Goal: Information Seeking & Learning: Find specific fact

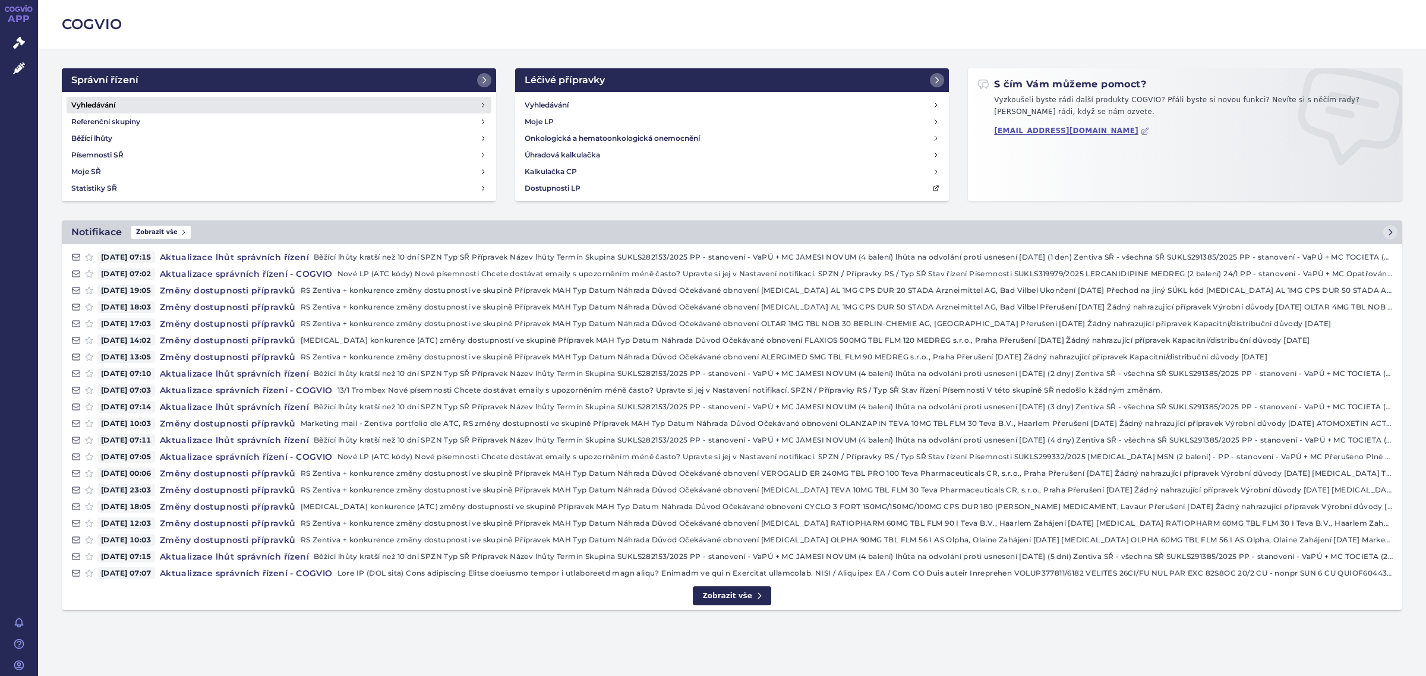
click at [125, 105] on link "Vyhledávání" at bounding box center [279, 105] width 425 height 17
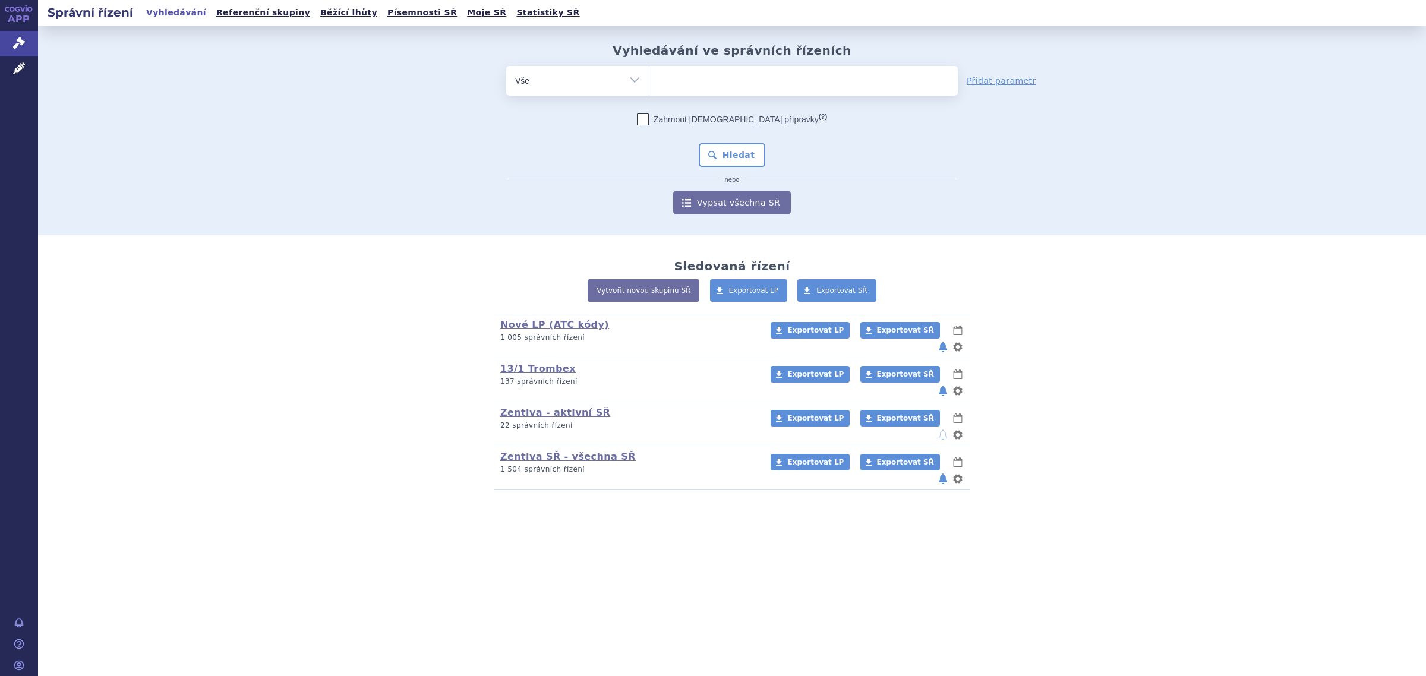
click at [759, 75] on ul at bounding box center [803, 78] width 308 height 25
click at [649, 75] on select at bounding box center [649, 80] width 1 height 30
paste input ". SUKLS291667/2025"
type input ". SUKLS291667/2025"
select select ". SUKLS291667/2025"
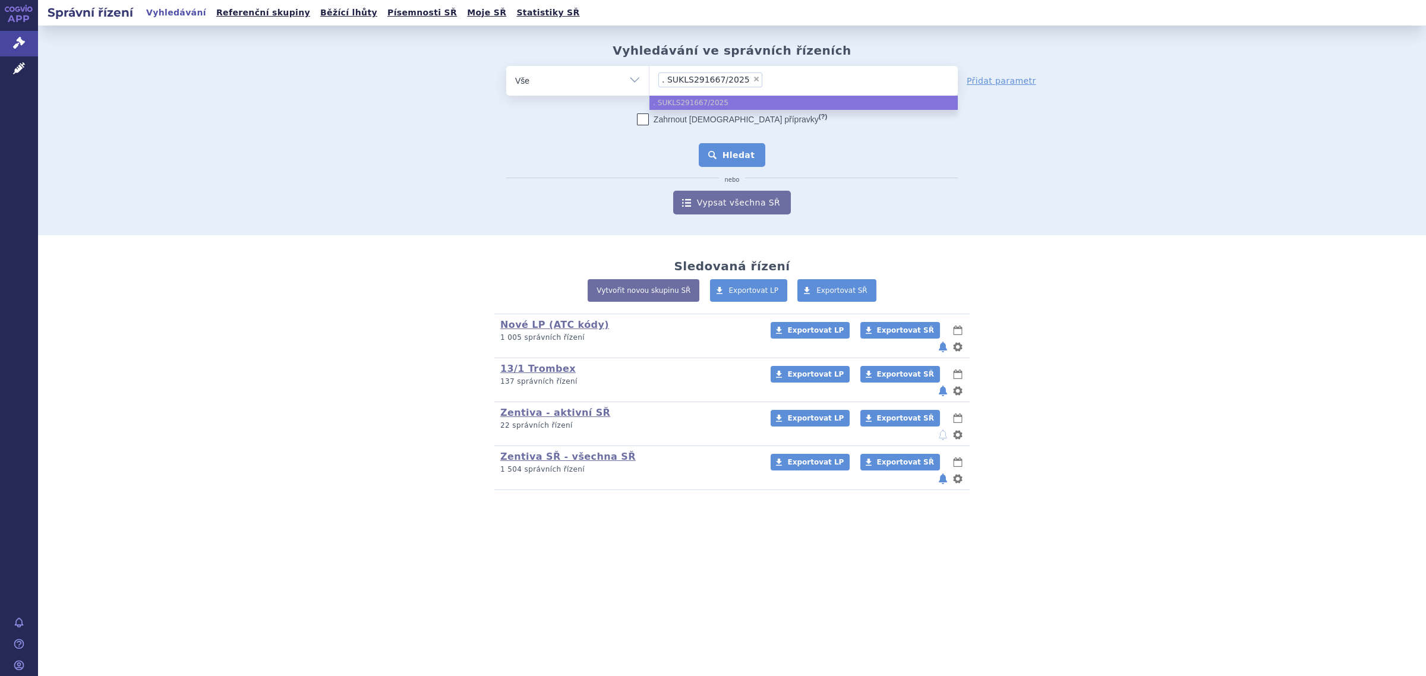
click at [732, 151] on button "Hledat" at bounding box center [732, 155] width 67 height 24
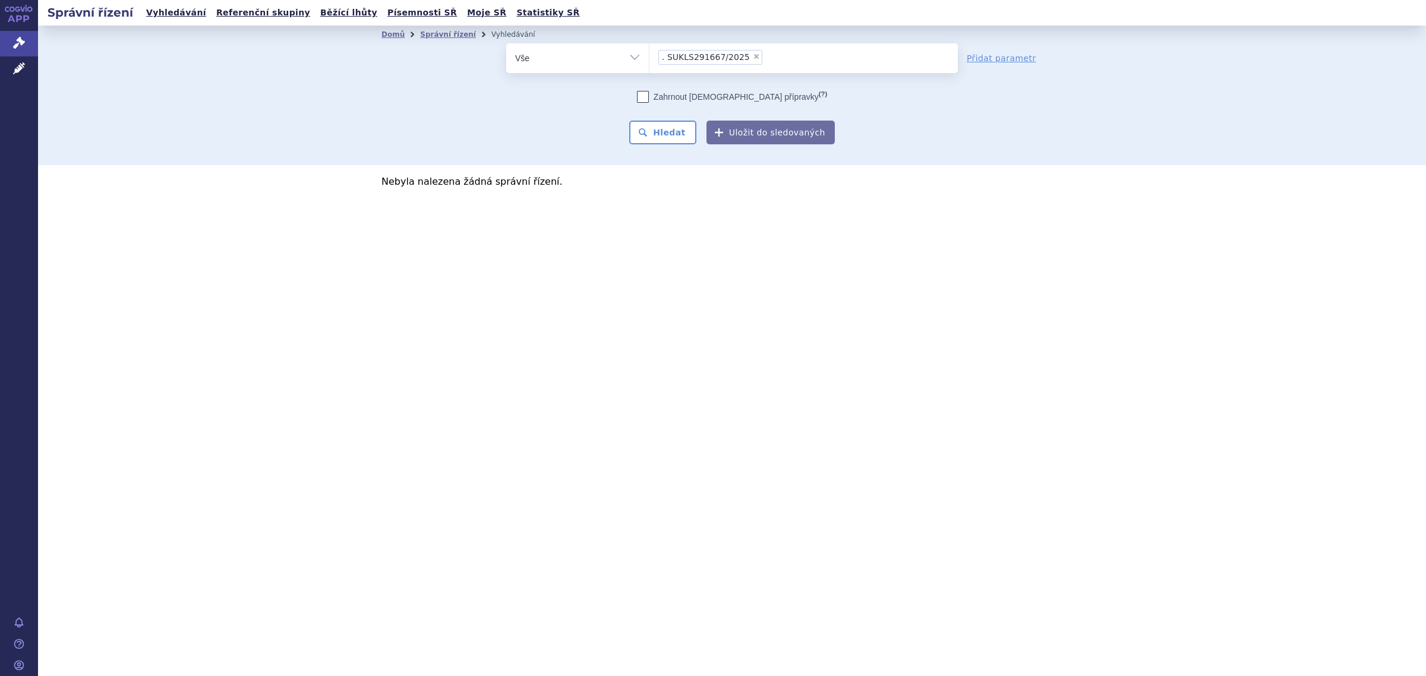
click at [662, 58] on span ". SUKLS291667/2025" at bounding box center [706, 57] width 88 height 8
click at [649, 58] on select ". SUKLS291667/2025" at bounding box center [649, 58] width 1 height 30
click at [667, 59] on span ". SUKLS291667/2025" at bounding box center [706, 57] width 88 height 8
click at [649, 59] on select ". SUKLS291667/2025" at bounding box center [649, 58] width 1 height 30
click at [753, 58] on span "×" at bounding box center [756, 56] width 7 height 7
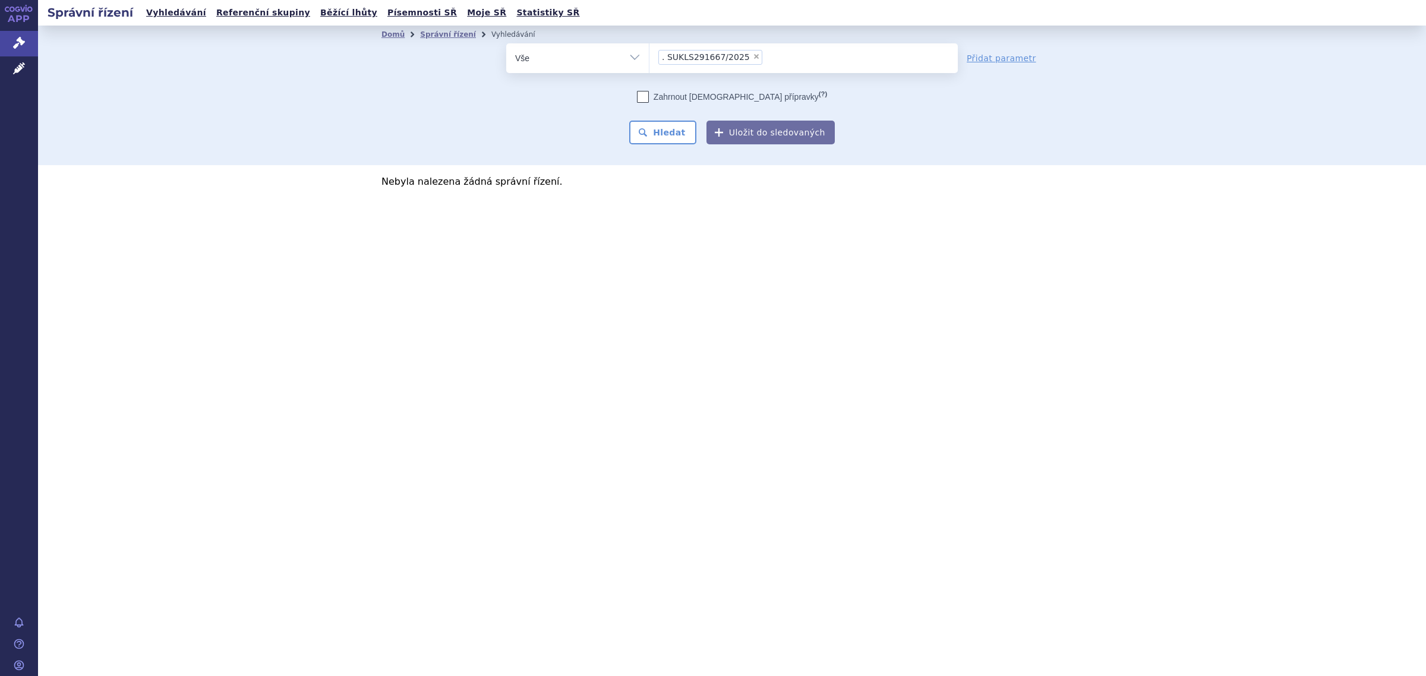
click at [649, 58] on select ". SUKLS291667/2025" at bounding box center [649, 58] width 1 height 30
select select
click at [722, 57] on ul at bounding box center [803, 55] width 308 height 25
click at [649, 57] on select ". SUKLS291667/2025" at bounding box center [649, 58] width 1 height 30
paste input "SUKLS291667/2025"
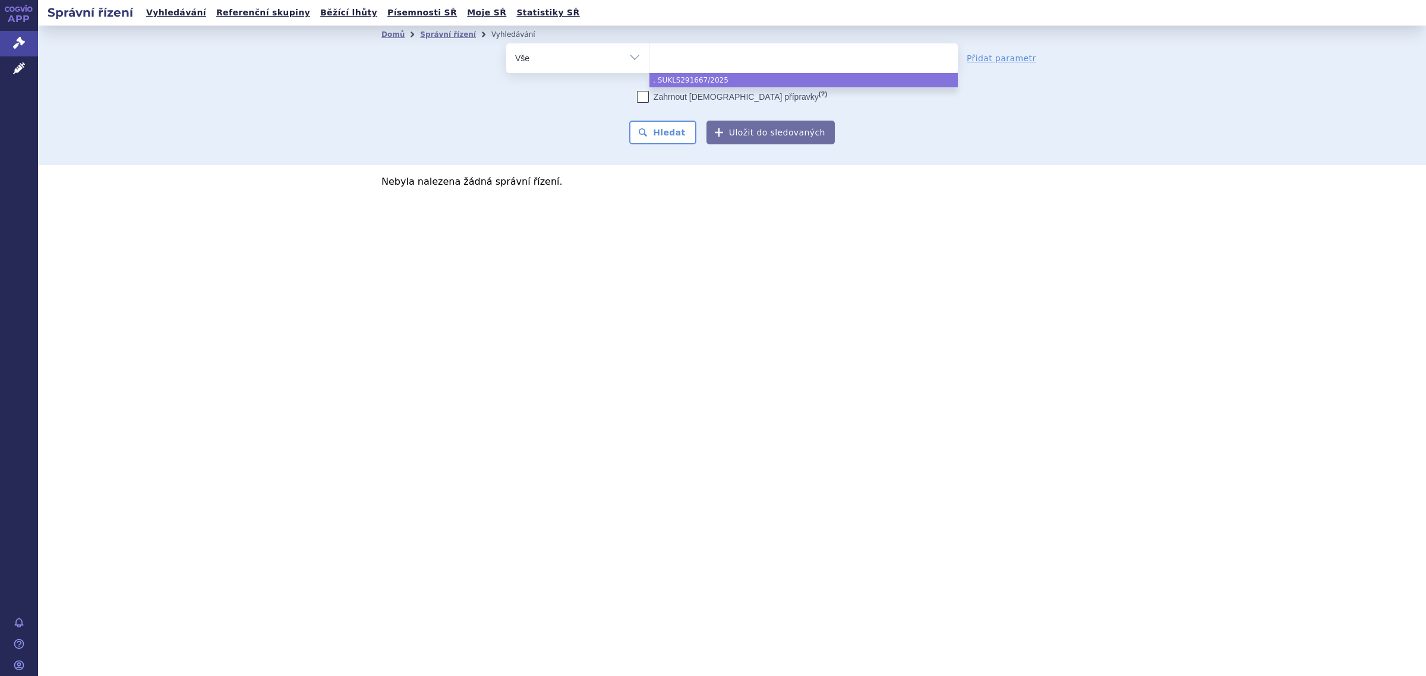
type input "SUKLS291667/2025"
select select "SUKLS291667/2025"
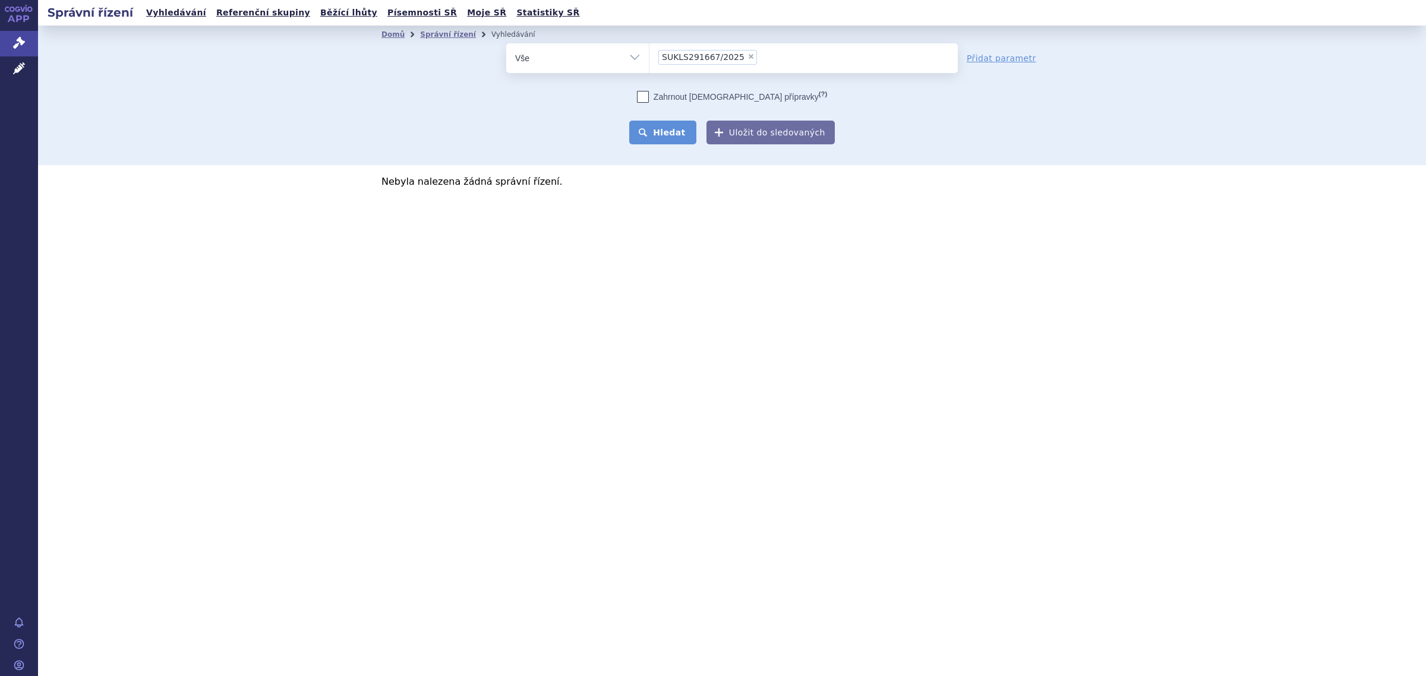
click at [679, 129] on button "Hledat" at bounding box center [662, 133] width 67 height 24
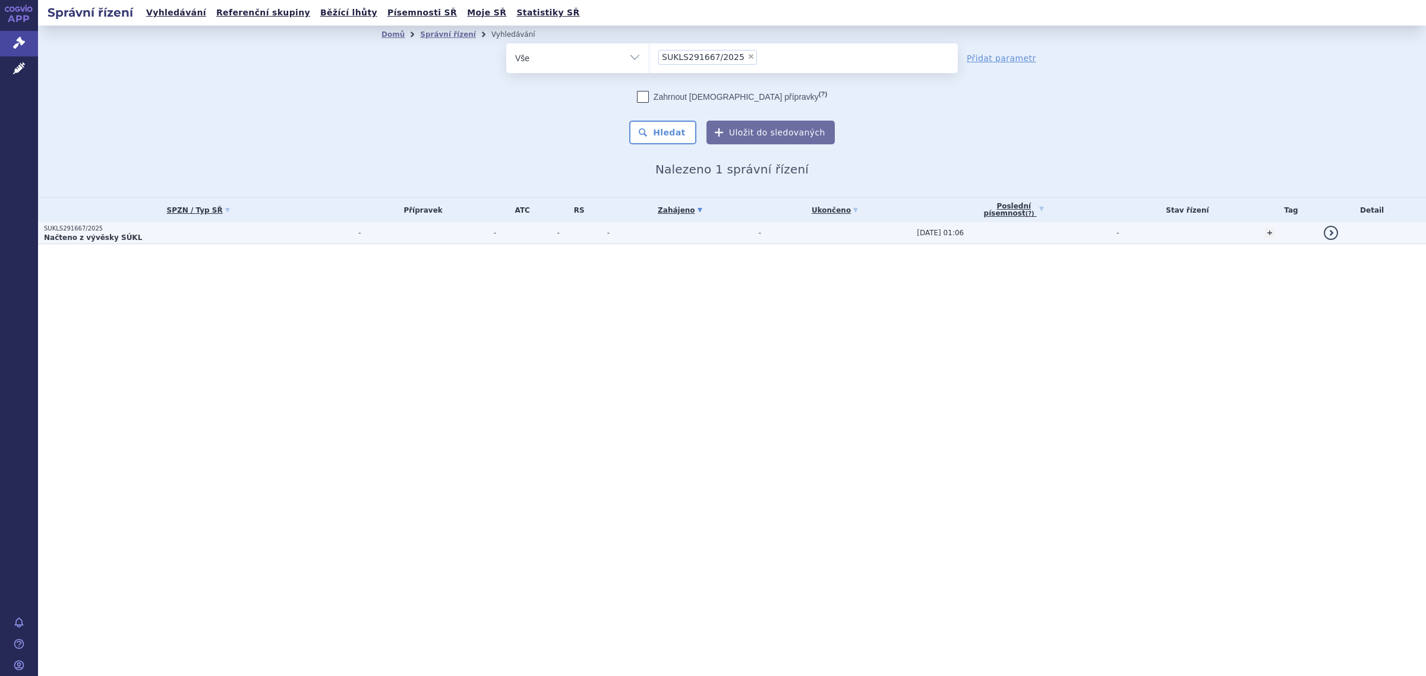
click at [135, 235] on p "Načteno z vývěsky SÚKL" at bounding box center [198, 238] width 308 height 10
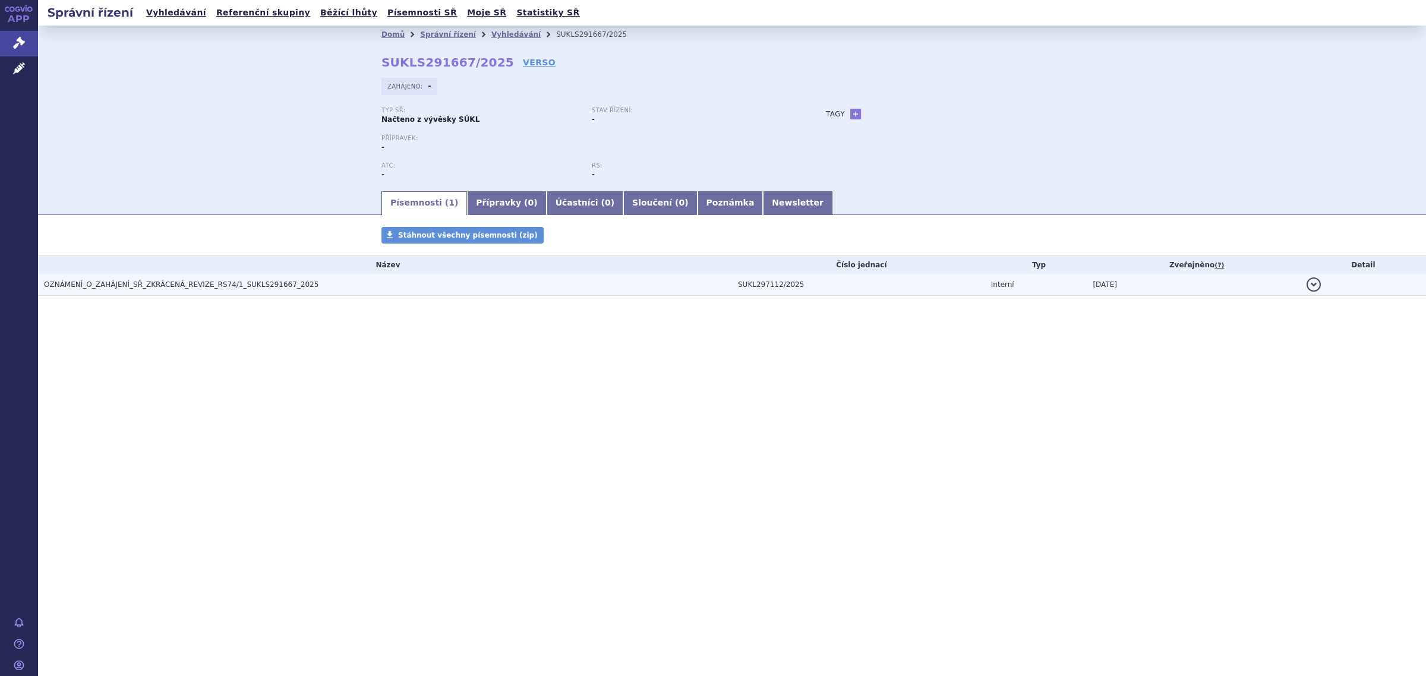
click at [140, 282] on span "OZNÁMENÍ_O_ZAHÁJENÍ_SŘ_ZKRÁCENÁ_REVIZE_RS74/1_SUKLS291667_2025" at bounding box center [181, 284] width 274 height 8
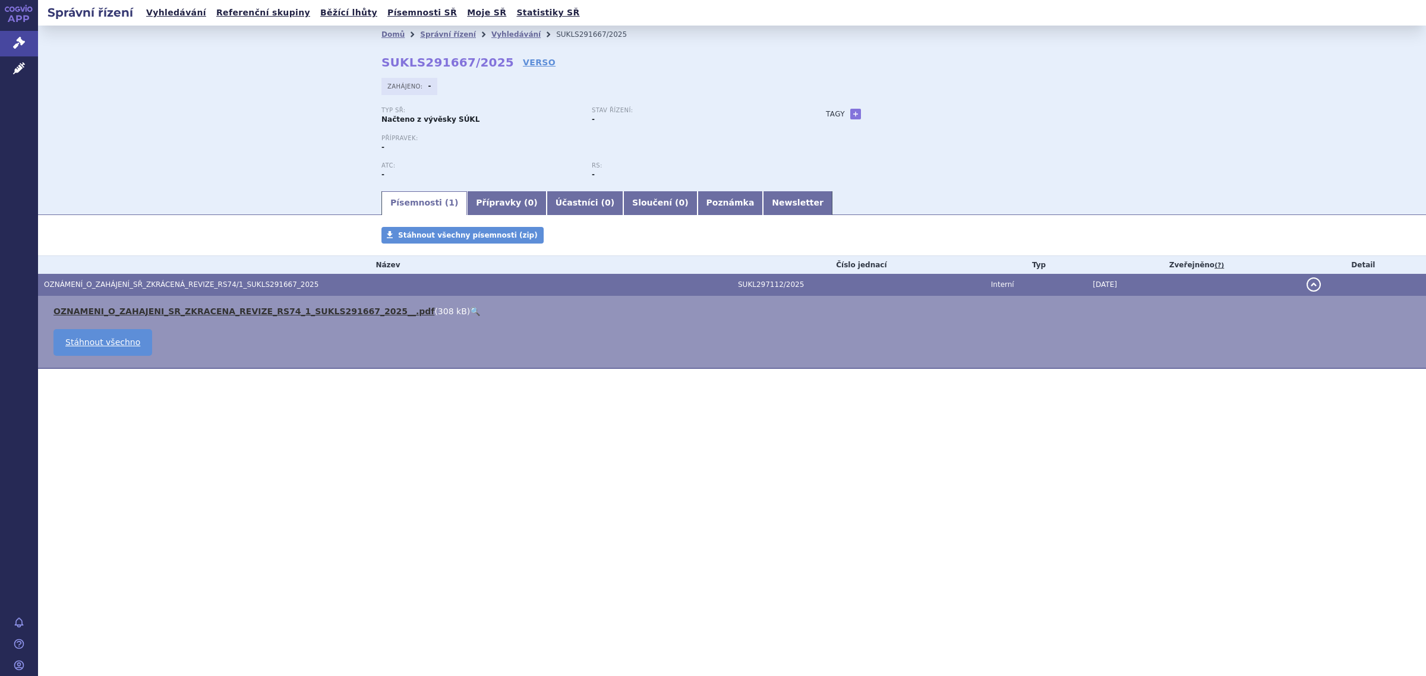
click at [140, 309] on link "OZNAMENI_O_ZAHAJENI_SR_ZKRACENA_REVIZE_RS74_1_SUKLS291667_2025__.pdf" at bounding box center [243, 312] width 381 height 10
click at [763, 194] on link "Newsletter" at bounding box center [798, 203] width 70 height 24
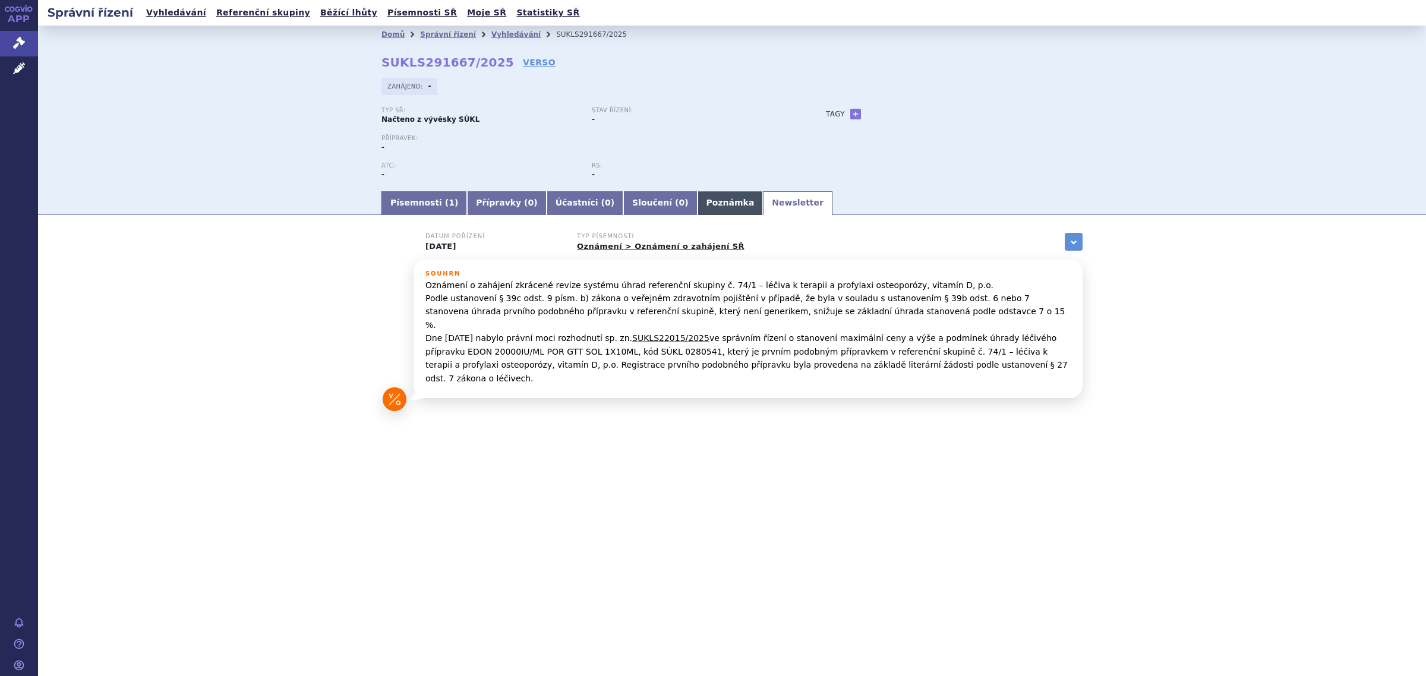
click at [697, 203] on link "Poznámka" at bounding box center [730, 203] width 66 height 24
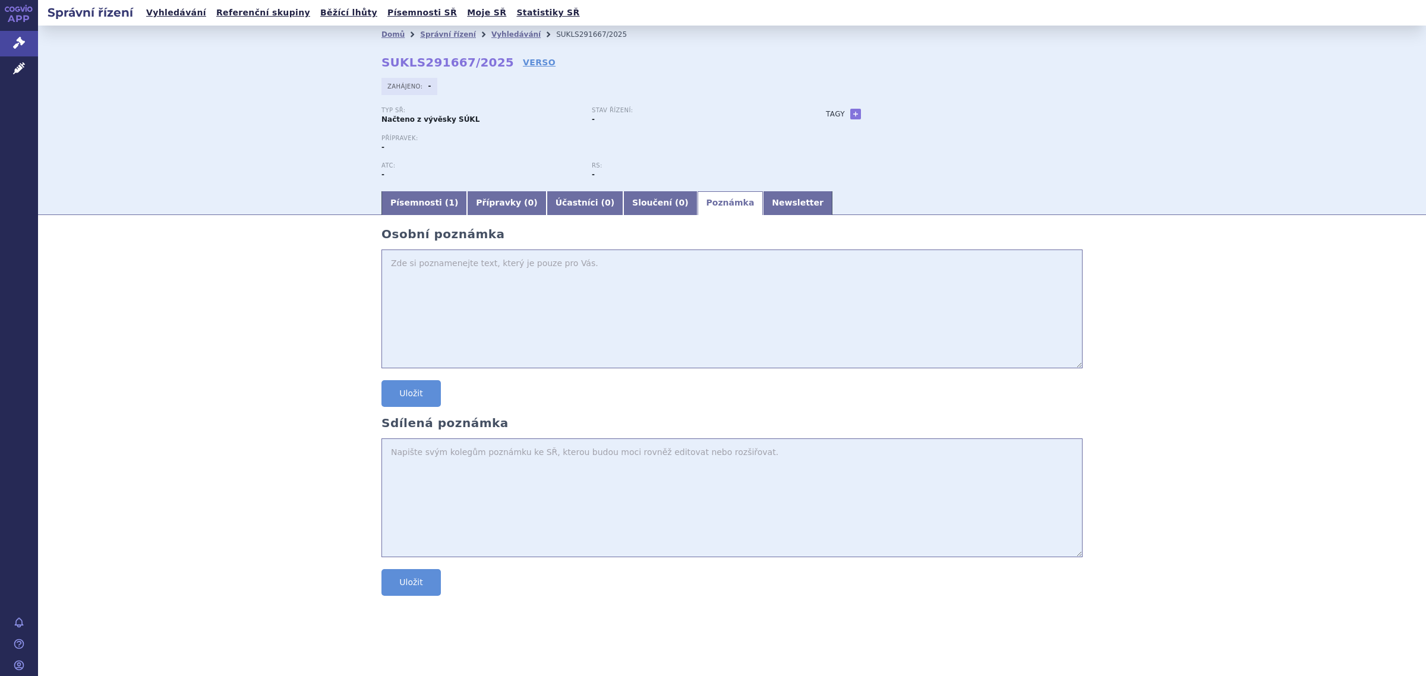
click at [709, 201] on link "Poznámka" at bounding box center [730, 203] width 66 height 24
click at [763, 209] on link "Newsletter" at bounding box center [798, 203] width 70 height 24
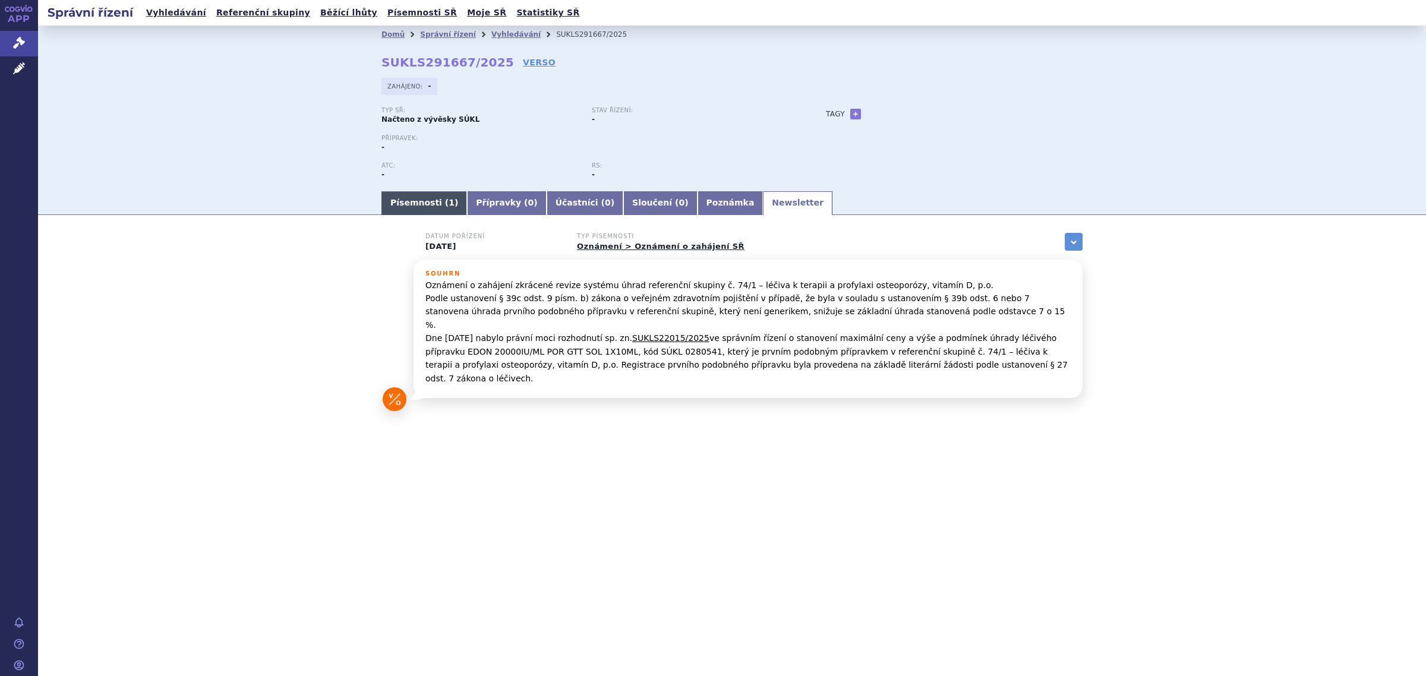
click at [402, 191] on link "Písemnosti ( 1 )" at bounding box center [424, 203] width 86 height 24
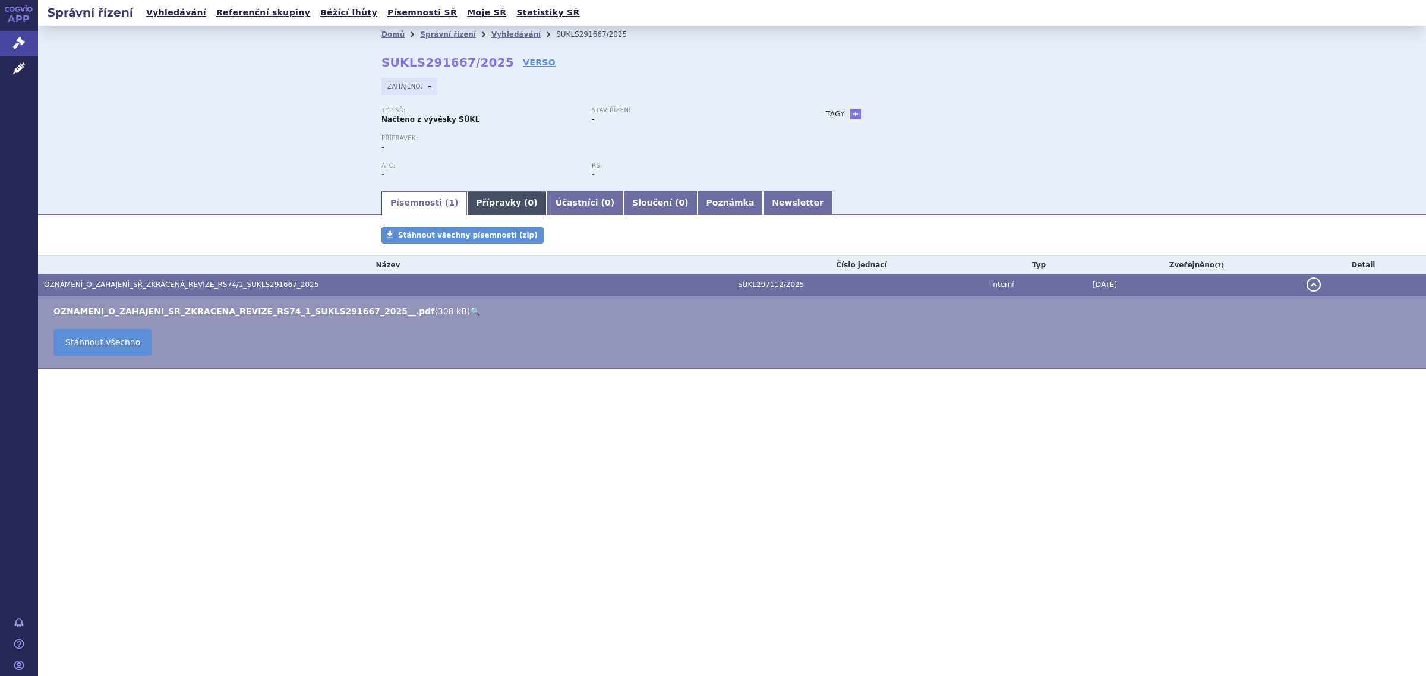
click at [467, 200] on link "Přípravky ( 0 )" at bounding box center [506, 203] width 79 height 24
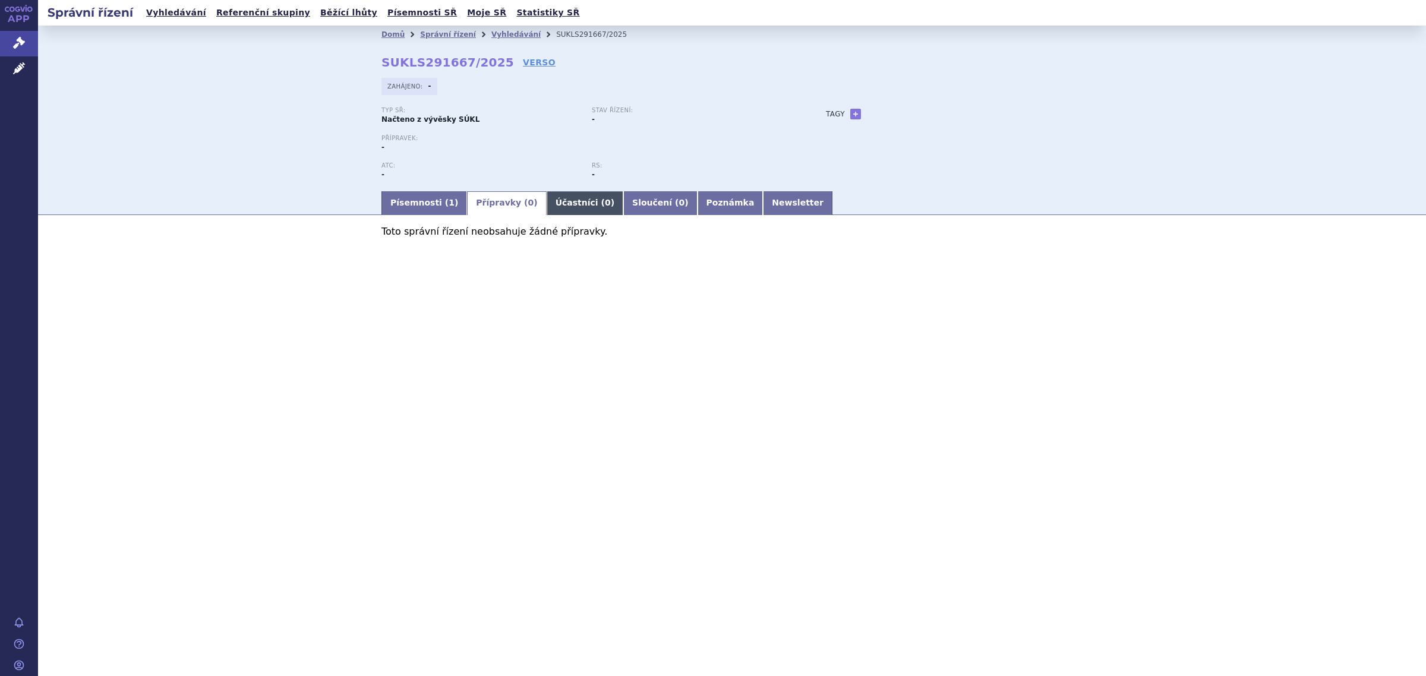
click at [547, 202] on link "Účastníci ( 0 )" at bounding box center [585, 203] width 77 height 24
click at [623, 198] on link "Sloučení ( 0 )" at bounding box center [660, 203] width 74 height 24
click at [697, 194] on link "Poznámka" at bounding box center [730, 203] width 66 height 24
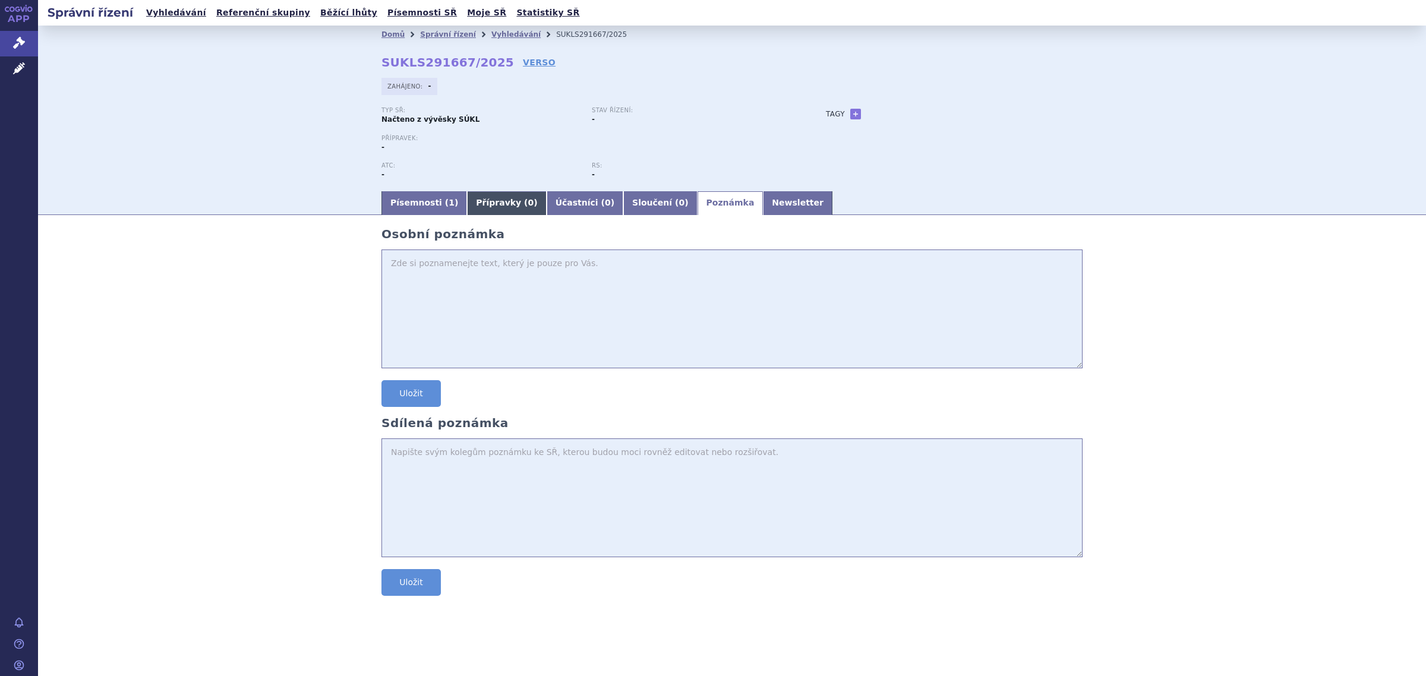
click at [486, 199] on link "Přípravky ( 0 )" at bounding box center [506, 203] width 79 height 24
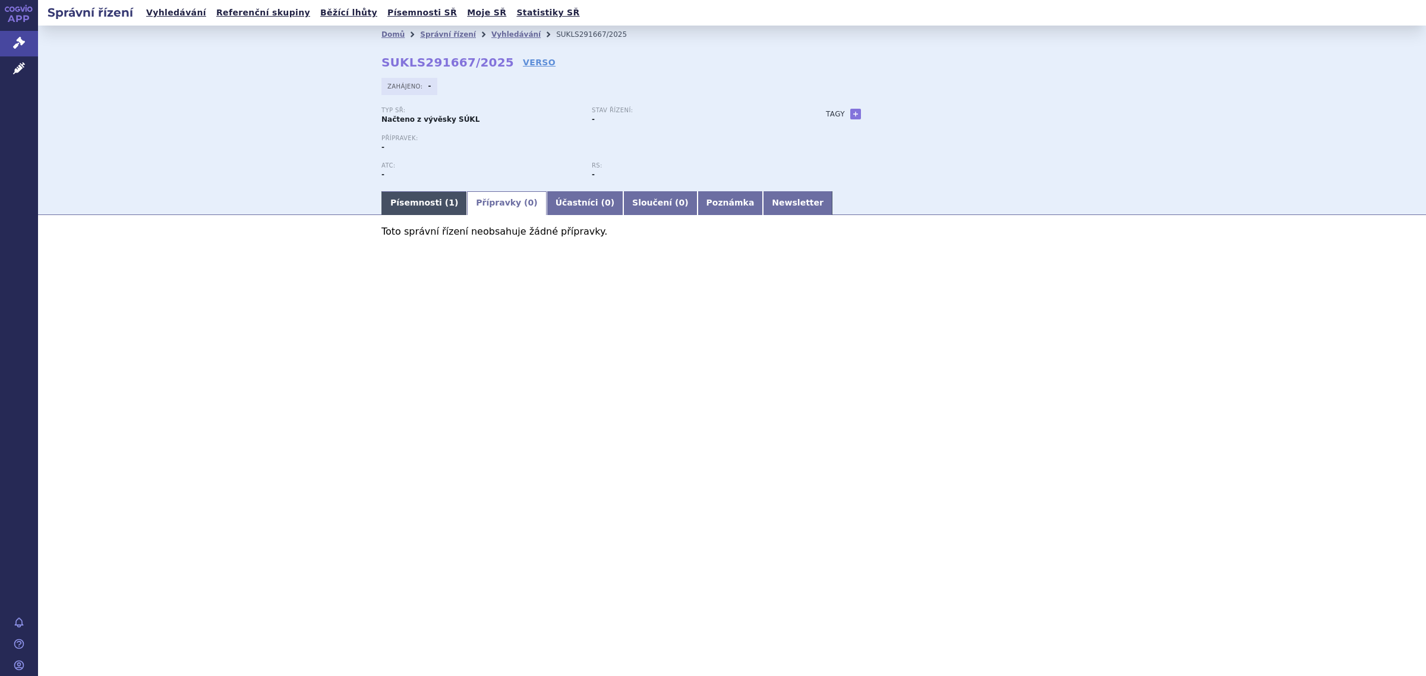
click at [423, 200] on link "Písemnosti ( 1 )" at bounding box center [424, 203] width 86 height 24
